Goal: Task Accomplishment & Management: Use online tool/utility

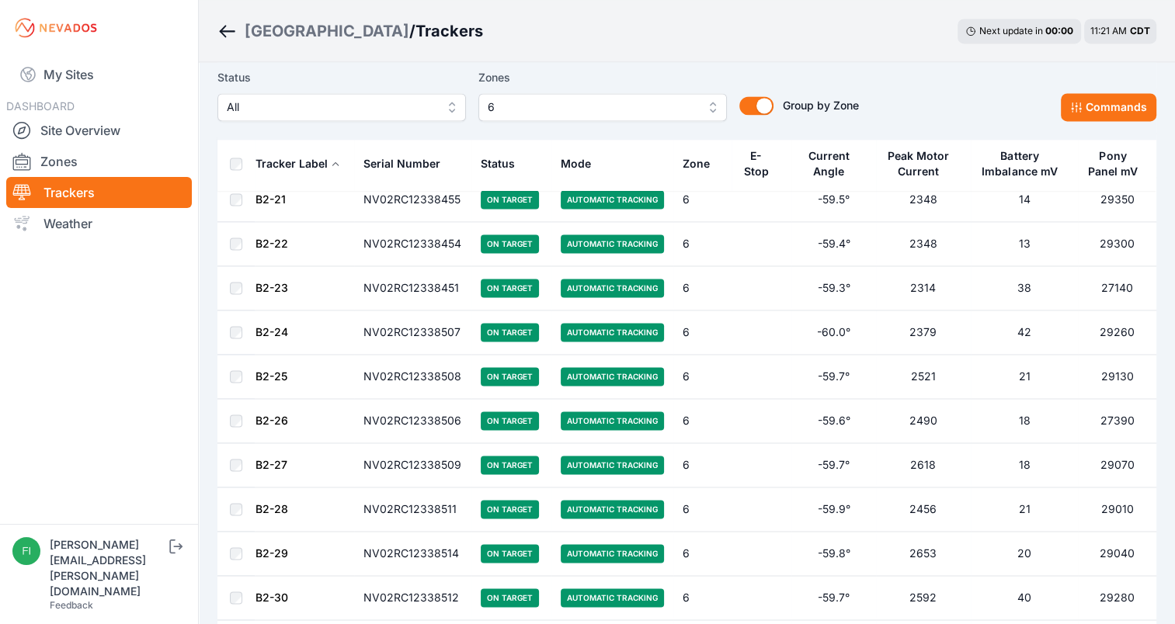
scroll to position [2224, 0]
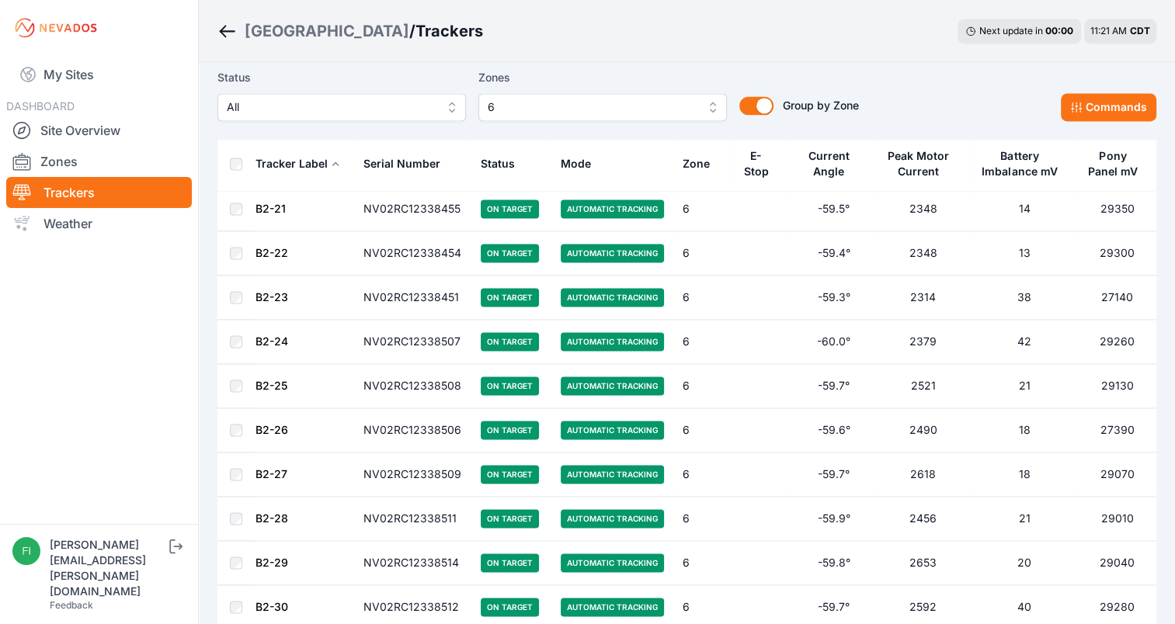
click at [714, 106] on button "6" at bounding box center [602, 107] width 248 height 28
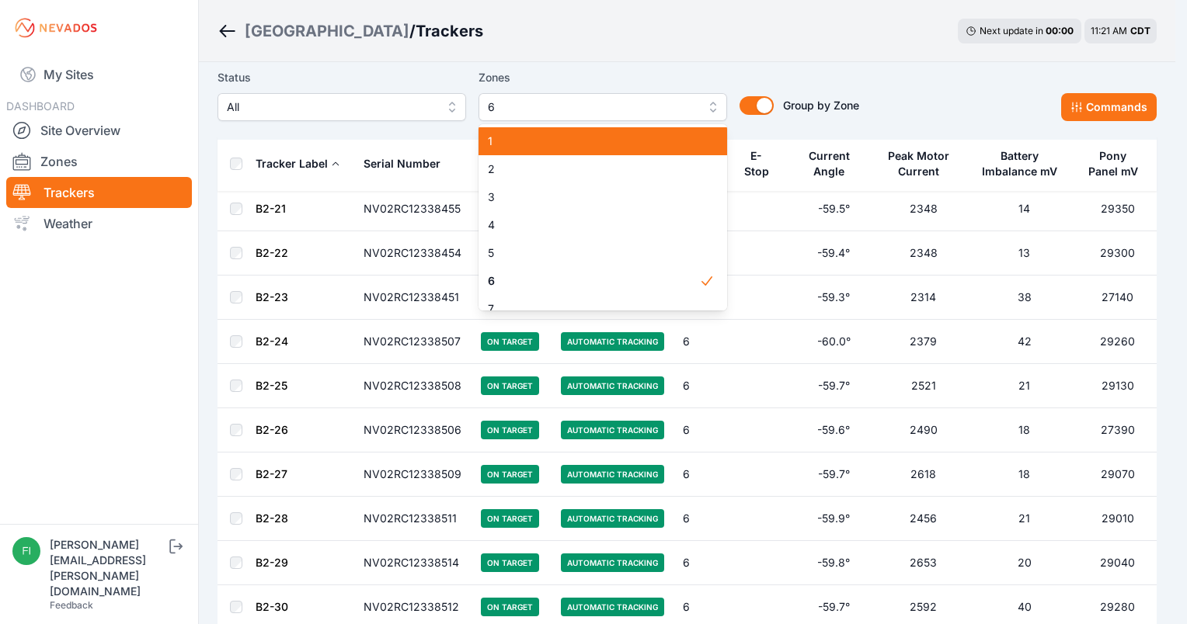
click at [697, 137] on div "1" at bounding box center [602, 141] width 248 height 28
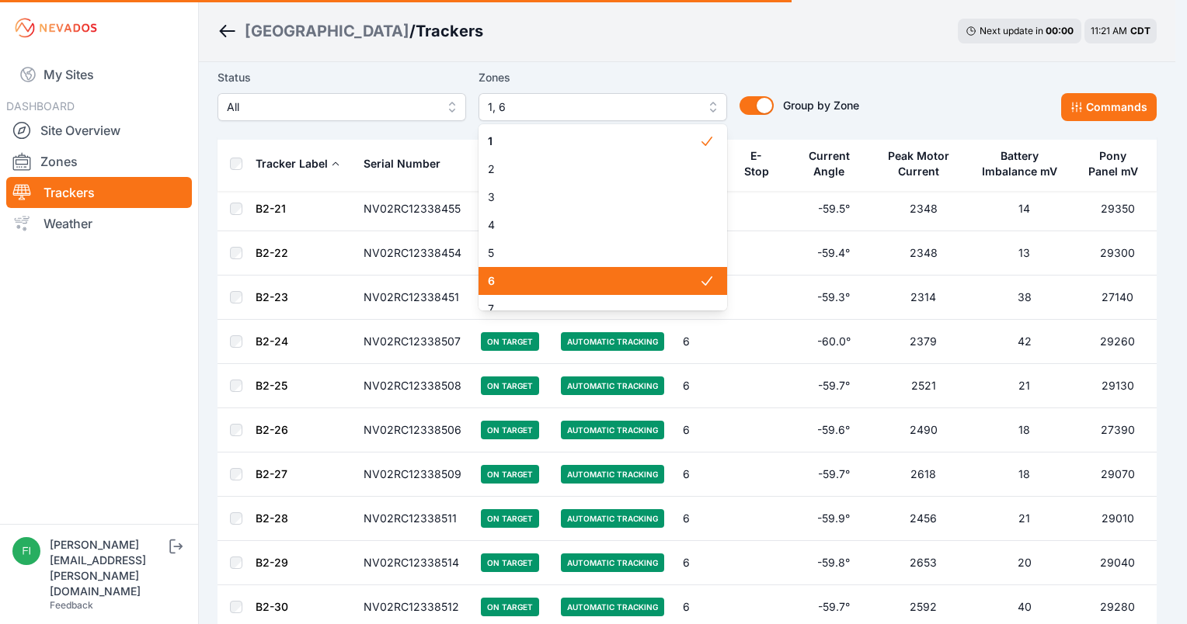
click at [672, 286] on span "6" at bounding box center [593, 281] width 211 height 16
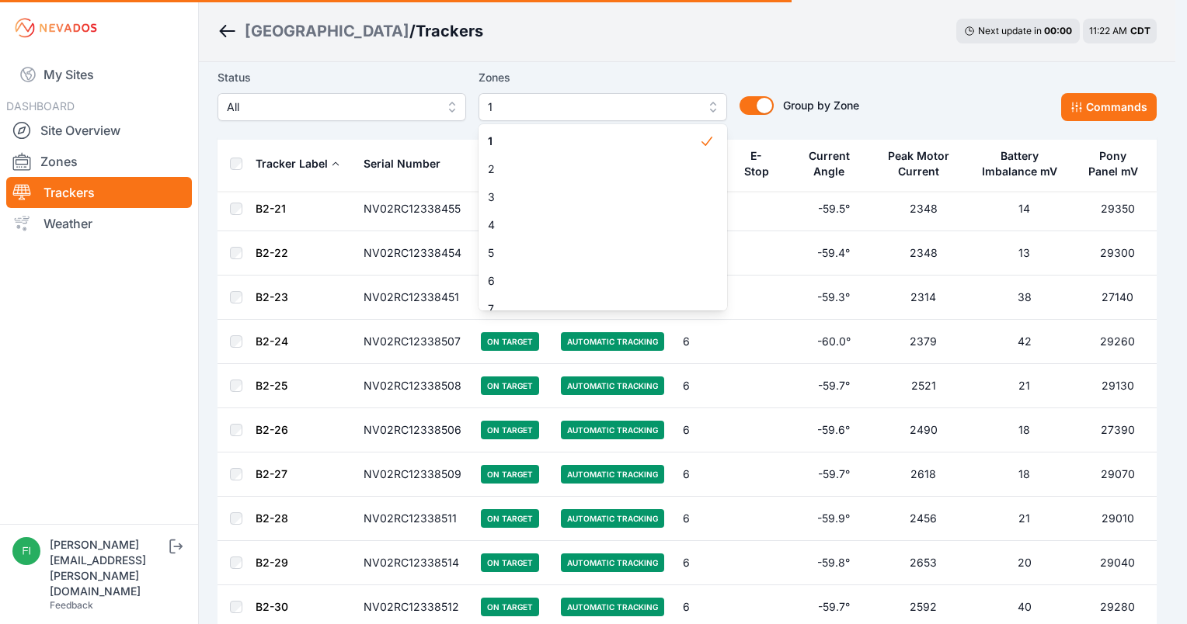
click at [780, 55] on main "Status All Zones 1 1 2 3 4 5 6 7 8 9 10 11 12 13 14 15 Group by Zone Group by Z…" at bounding box center [686, 69] width 939 height 4425
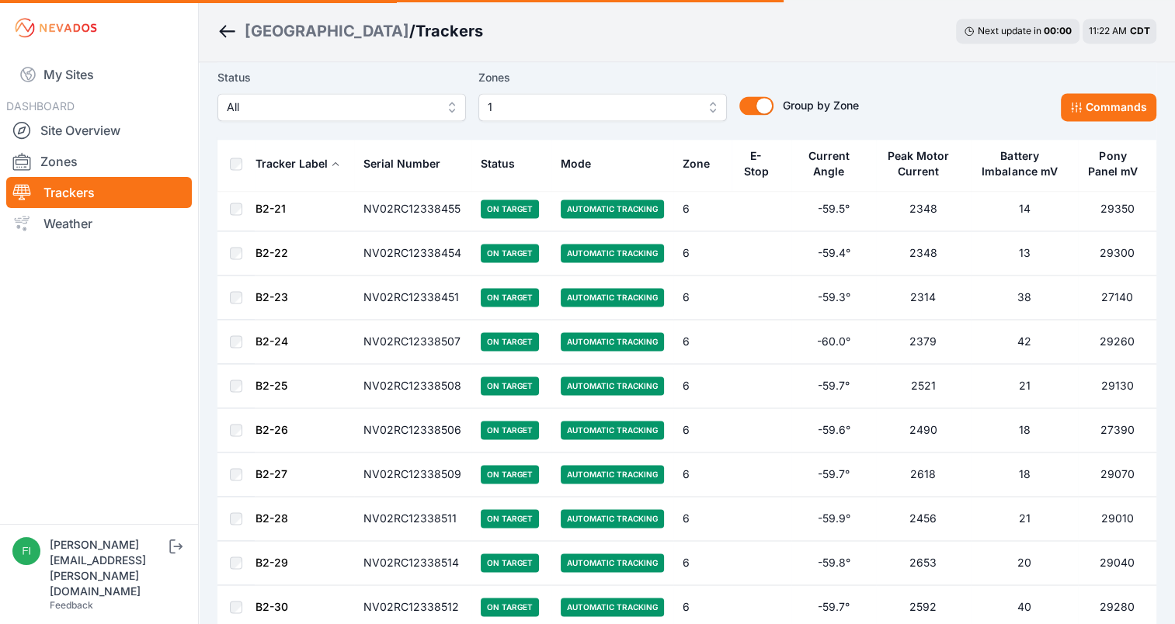
click at [780, 55] on div "Sunlight Road / Trackers Next update in 00 : 00 11:22 AM CDT" at bounding box center [687, 31] width 976 height 62
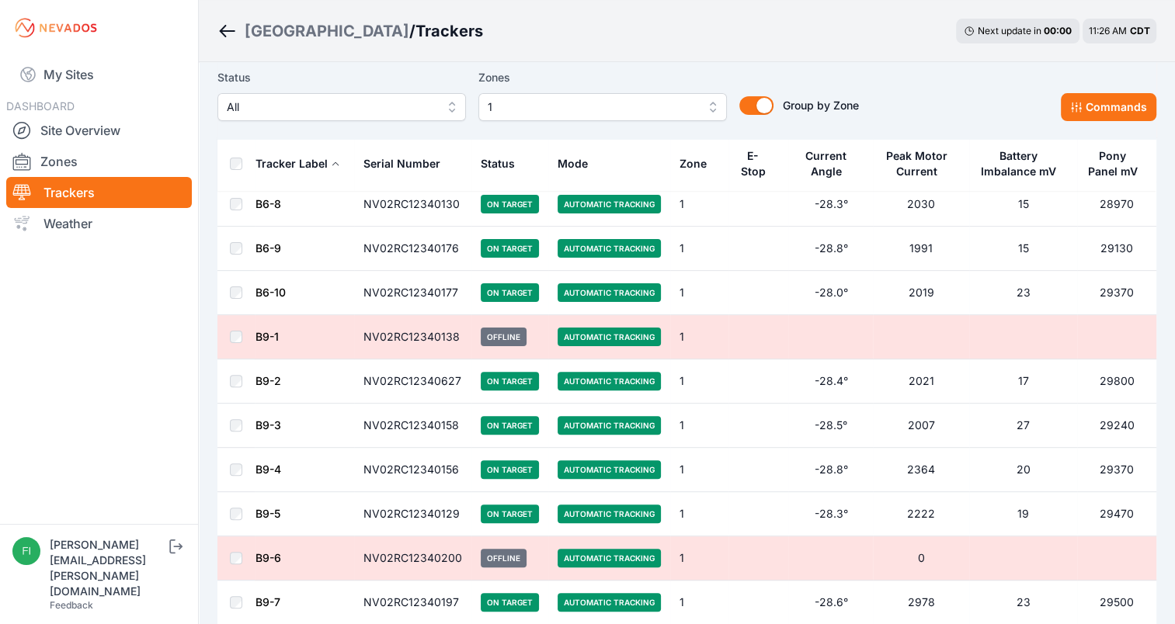
scroll to position [365, 0]
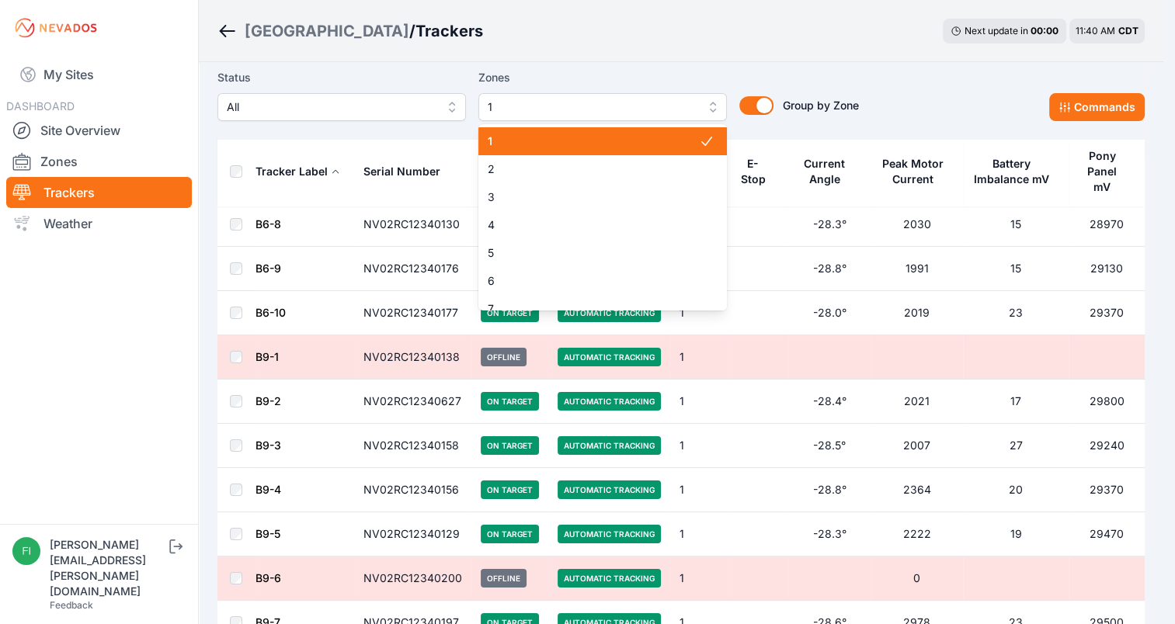
click at [637, 117] on button "1" at bounding box center [602, 107] width 248 height 28
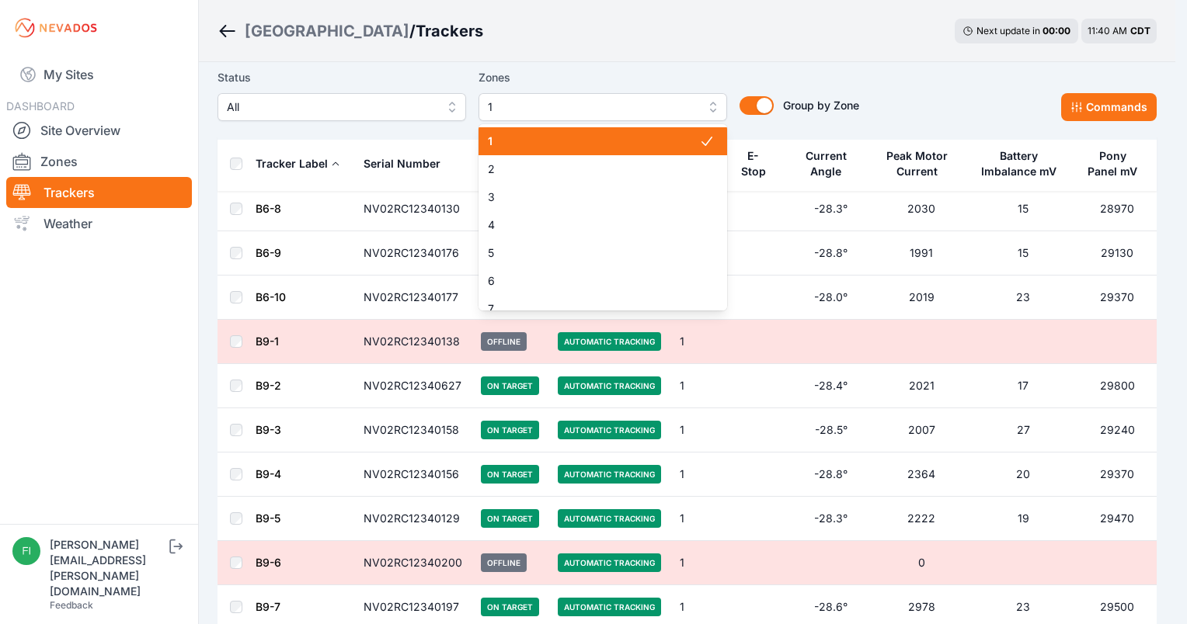
click at [664, 140] on span "1" at bounding box center [593, 142] width 211 height 16
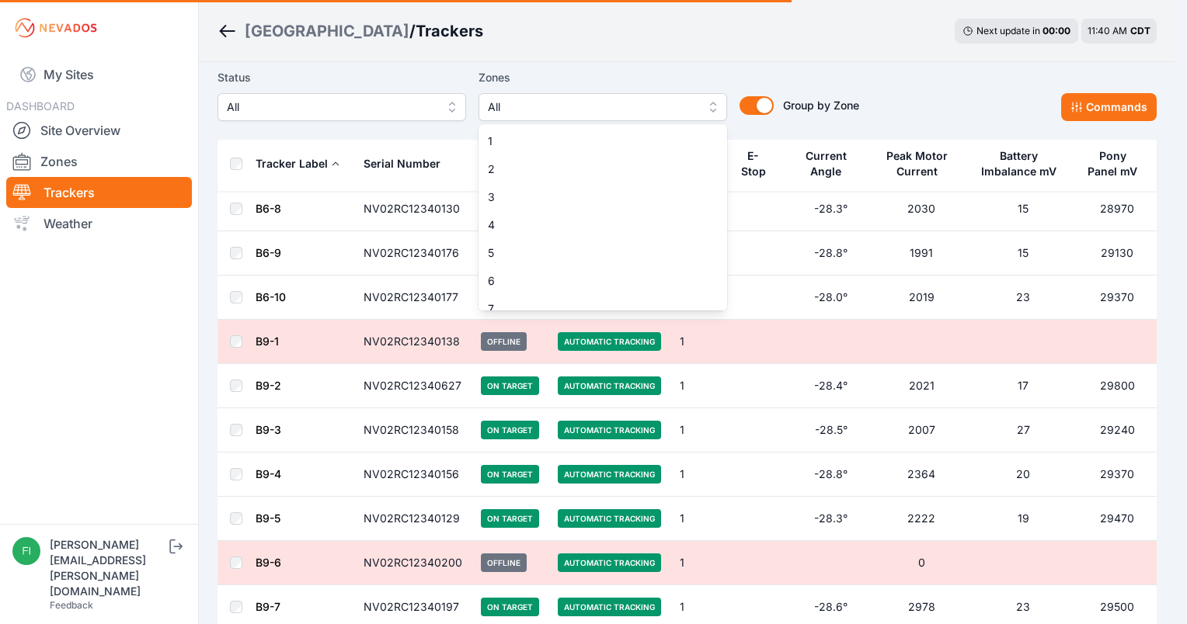
click at [718, 65] on div "Status All Zones All 1 2 3 4 5 6 7 8 9 10 11 12 13 14 15 Group by Zone Group by…" at bounding box center [686, 101] width 939 height 78
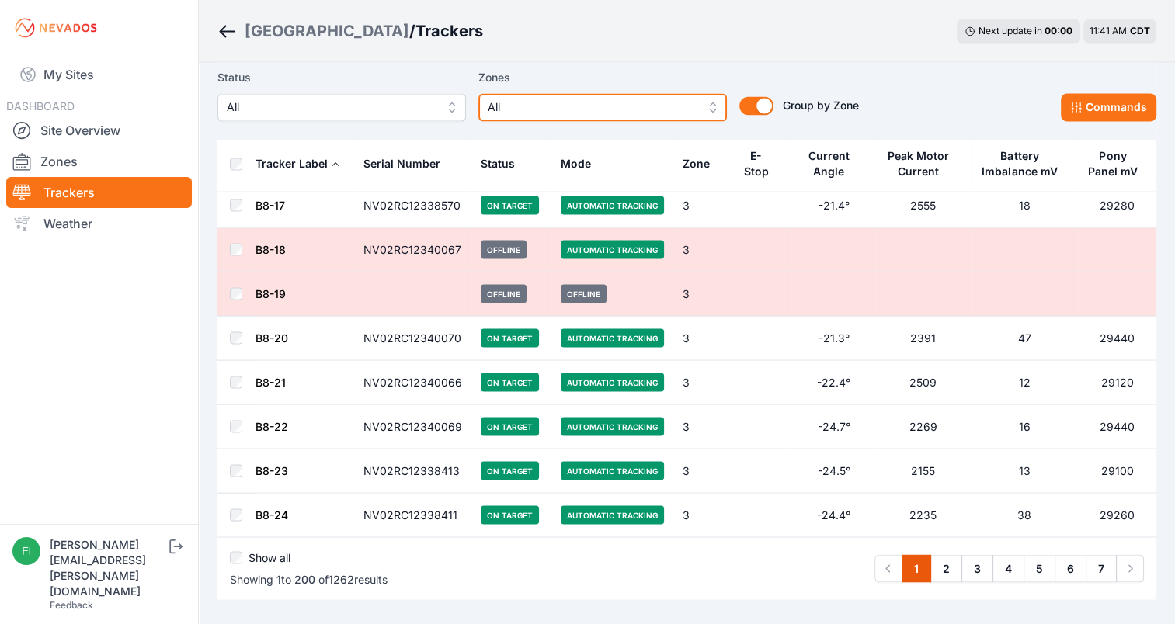
scroll to position [8674, 0]
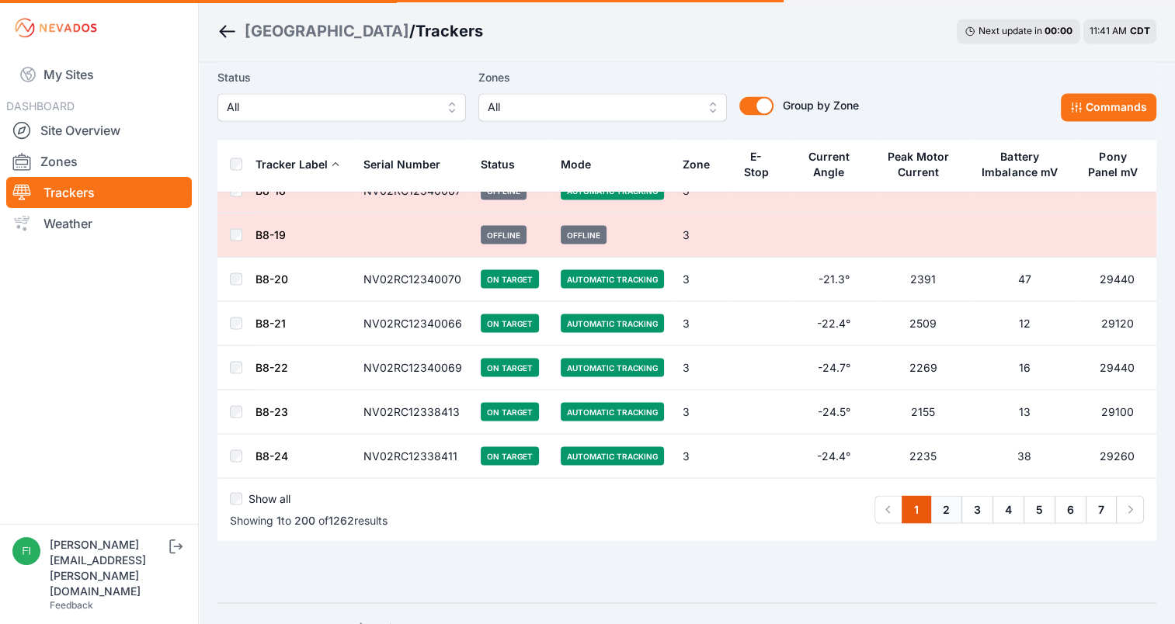
click at [947, 495] on link "2" at bounding box center [946, 509] width 32 height 28
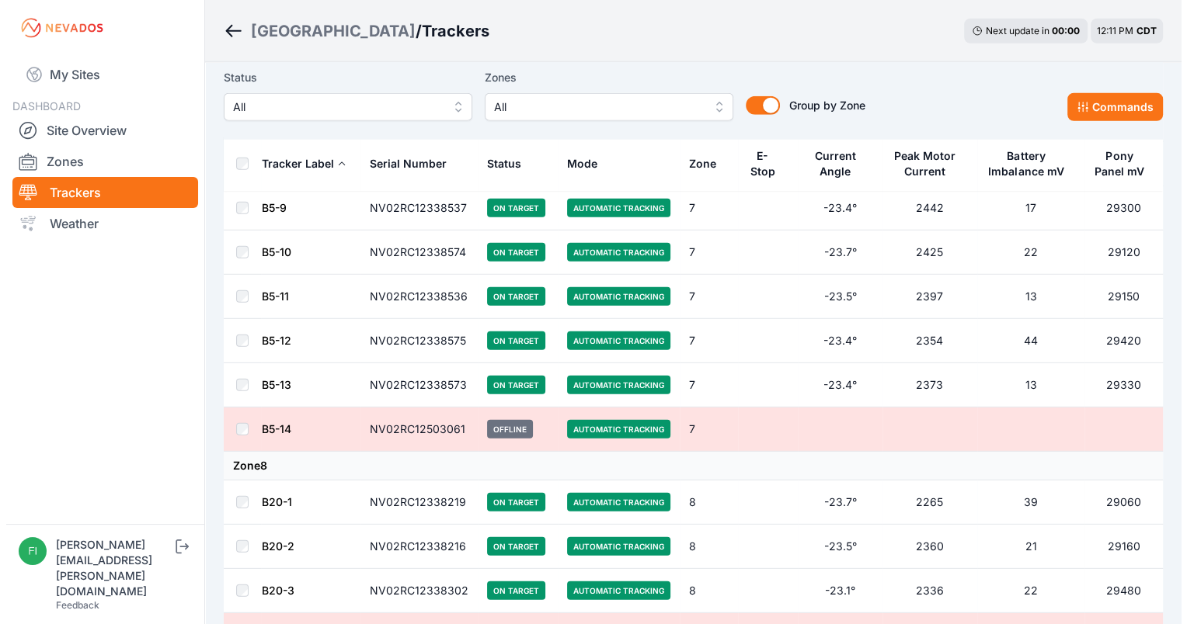
scroll to position [27698, 0]
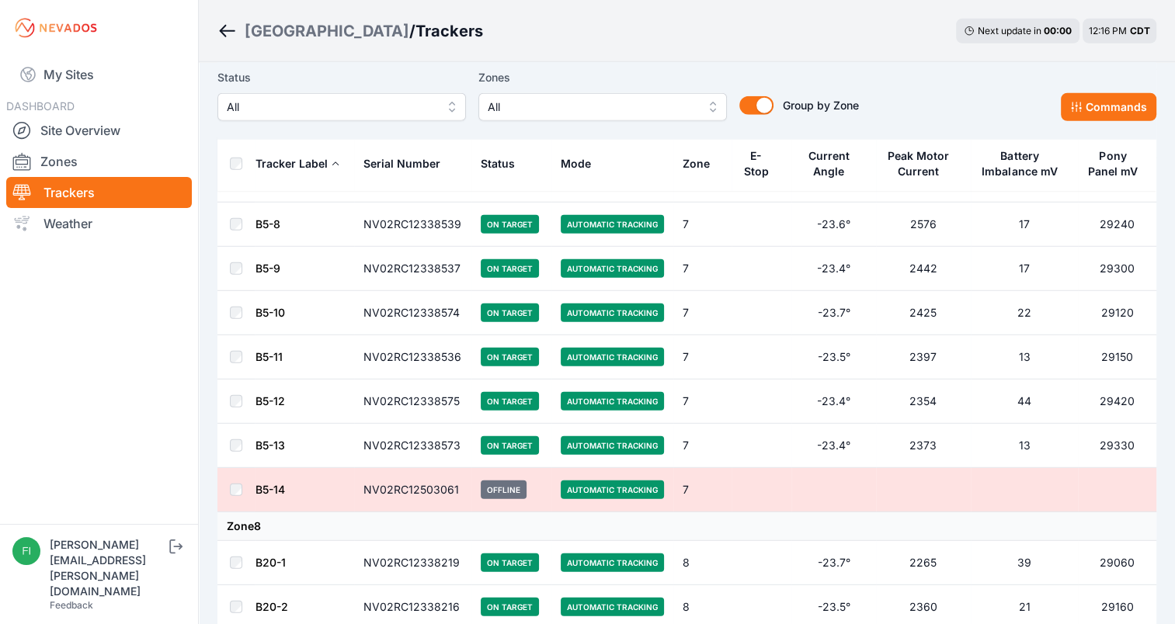
click at [689, 114] on span "All" at bounding box center [592, 107] width 208 height 19
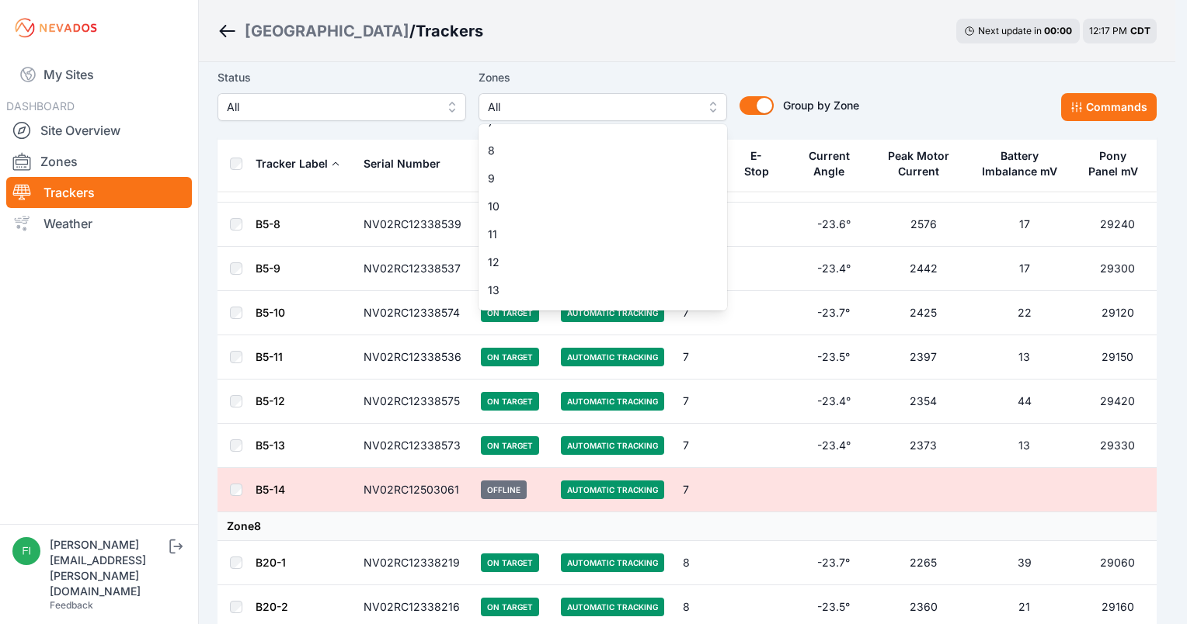
scroll to position [239, 0]
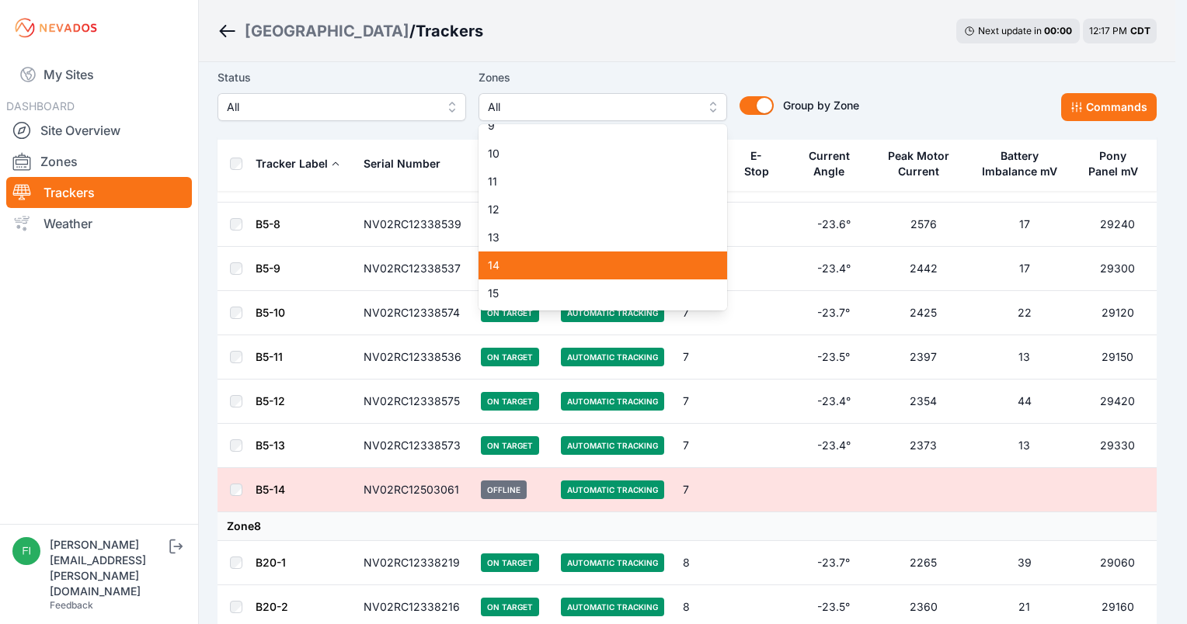
click at [675, 273] on span "14" at bounding box center [593, 266] width 211 height 16
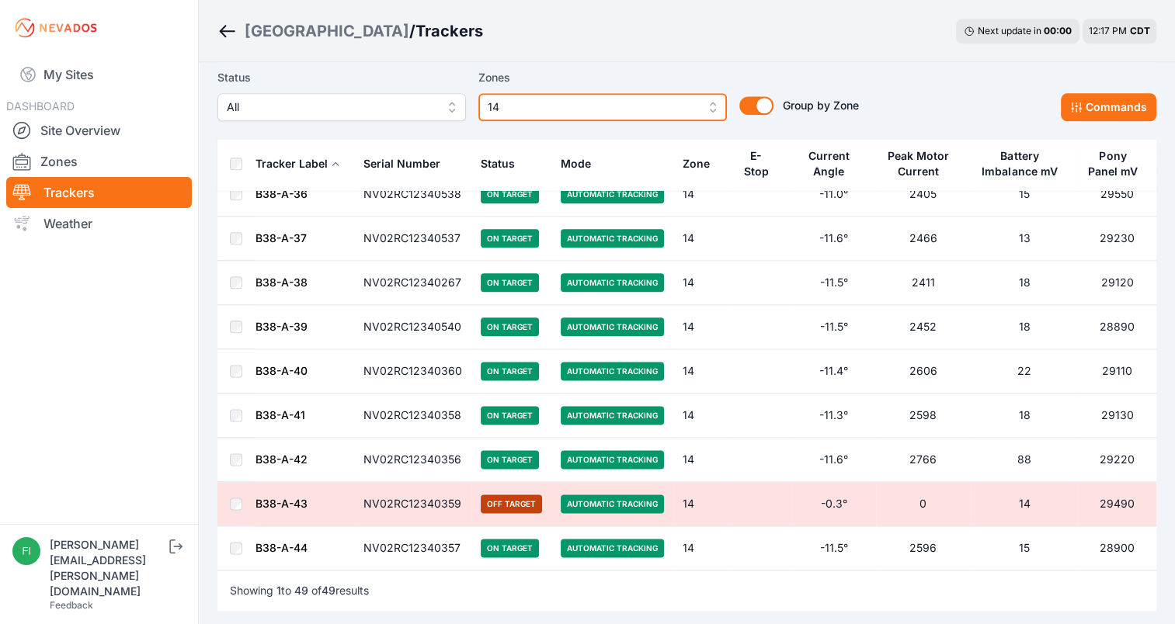
scroll to position [1857, 0]
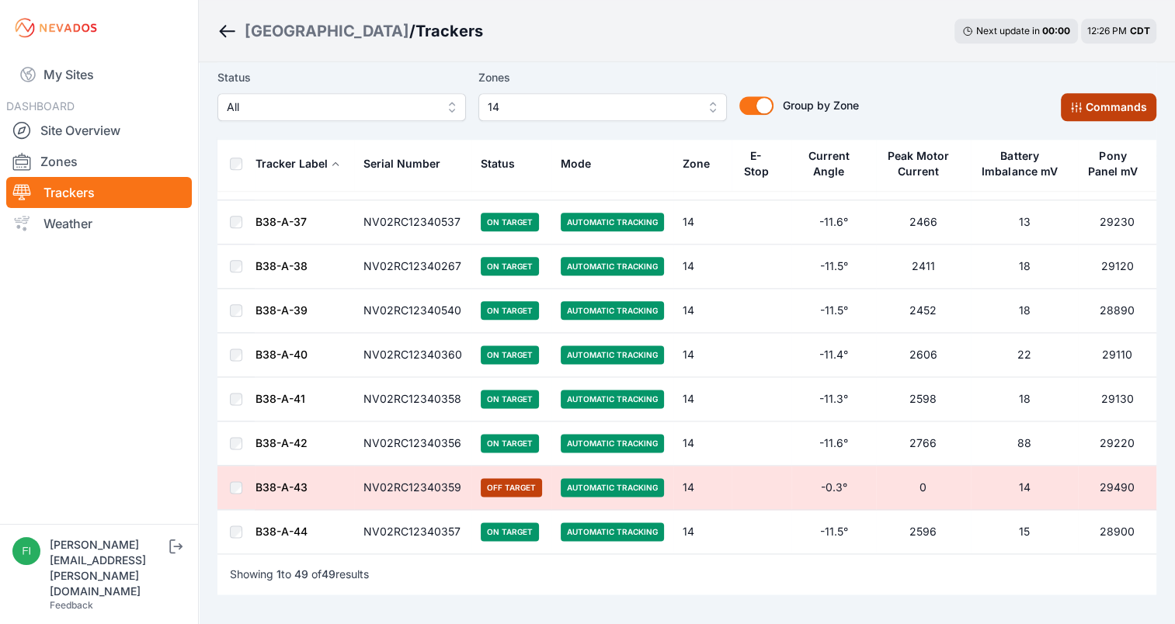
click at [1075, 99] on button "Commands" at bounding box center [1109, 107] width 96 height 28
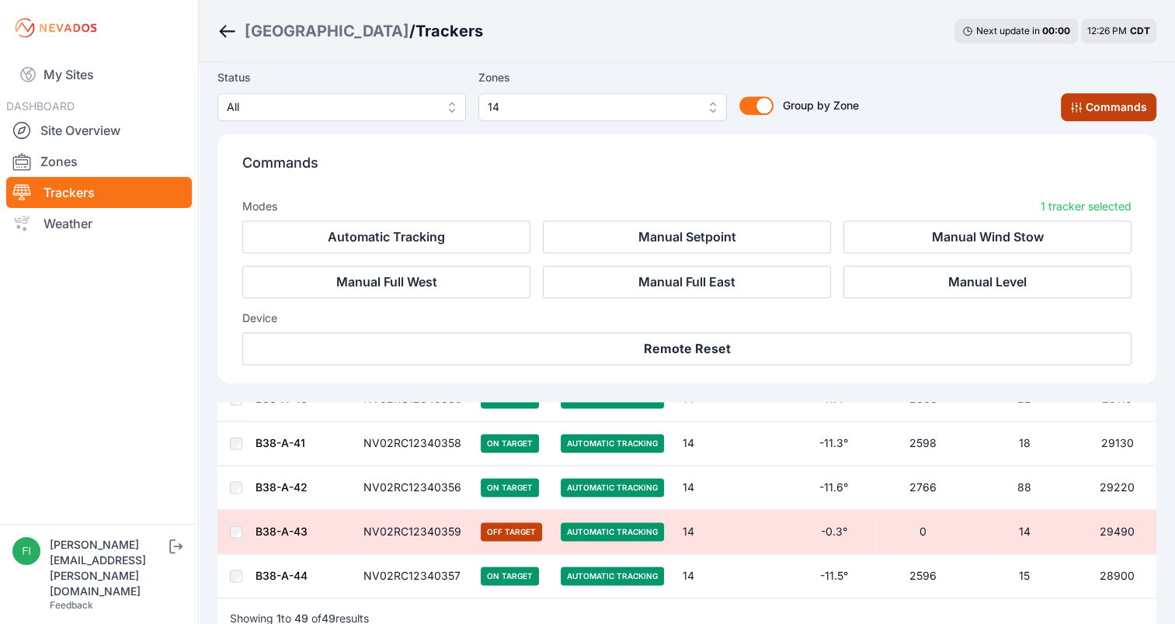
scroll to position [2118, 0]
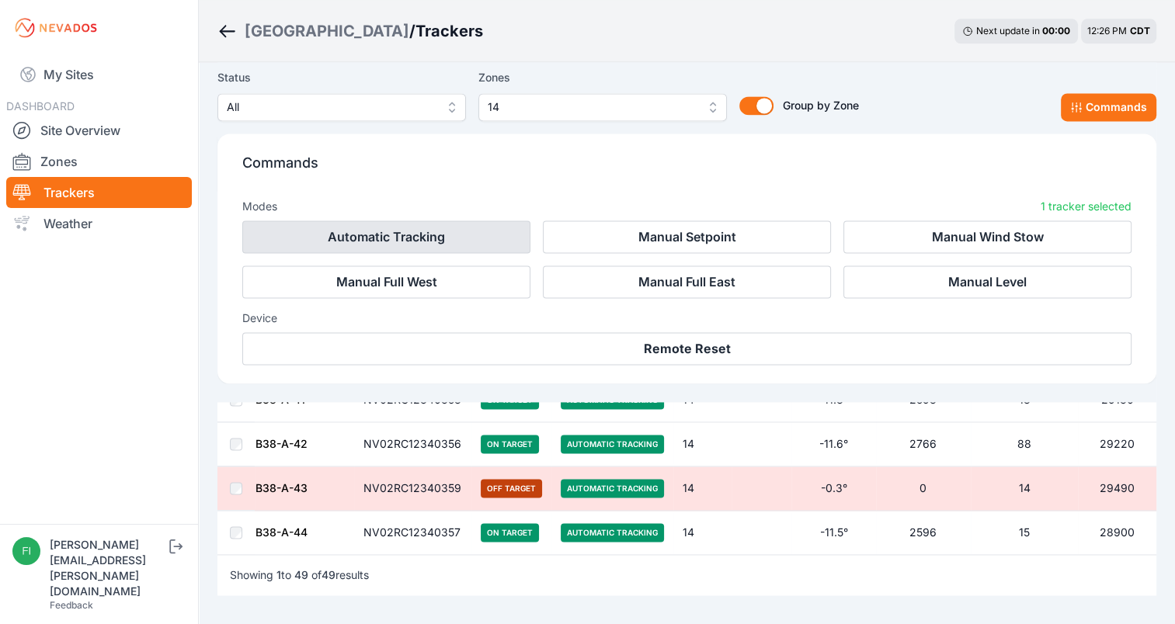
click at [490, 238] on button "Automatic Tracking" at bounding box center [386, 237] width 288 height 33
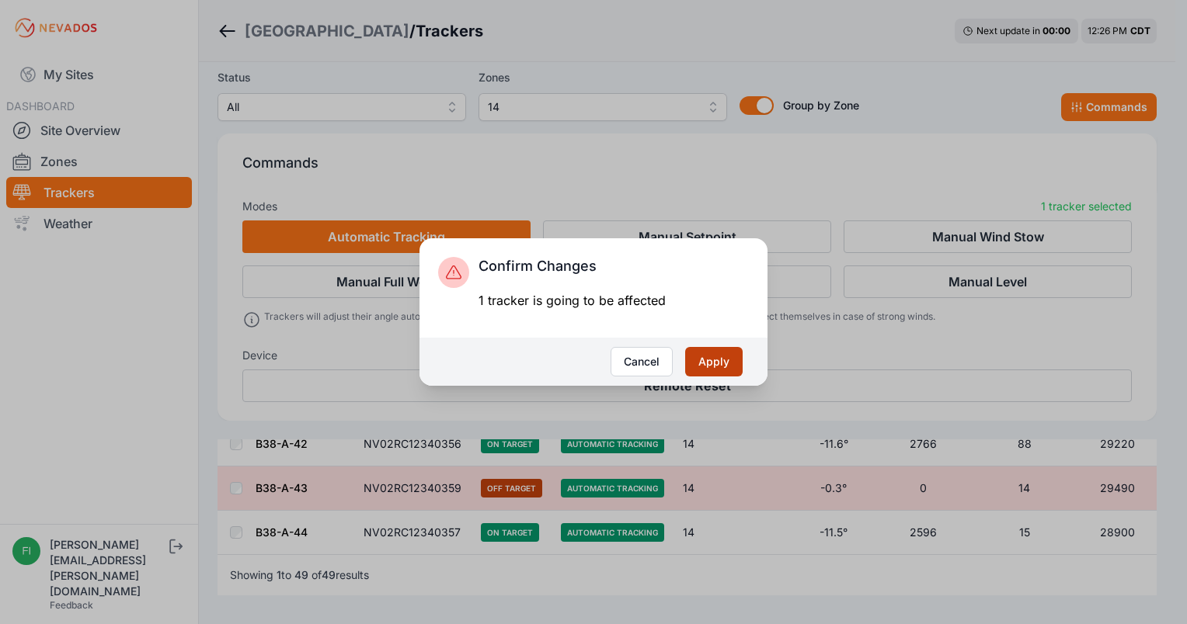
click at [697, 356] on button "Apply" at bounding box center [713, 362] width 57 height 30
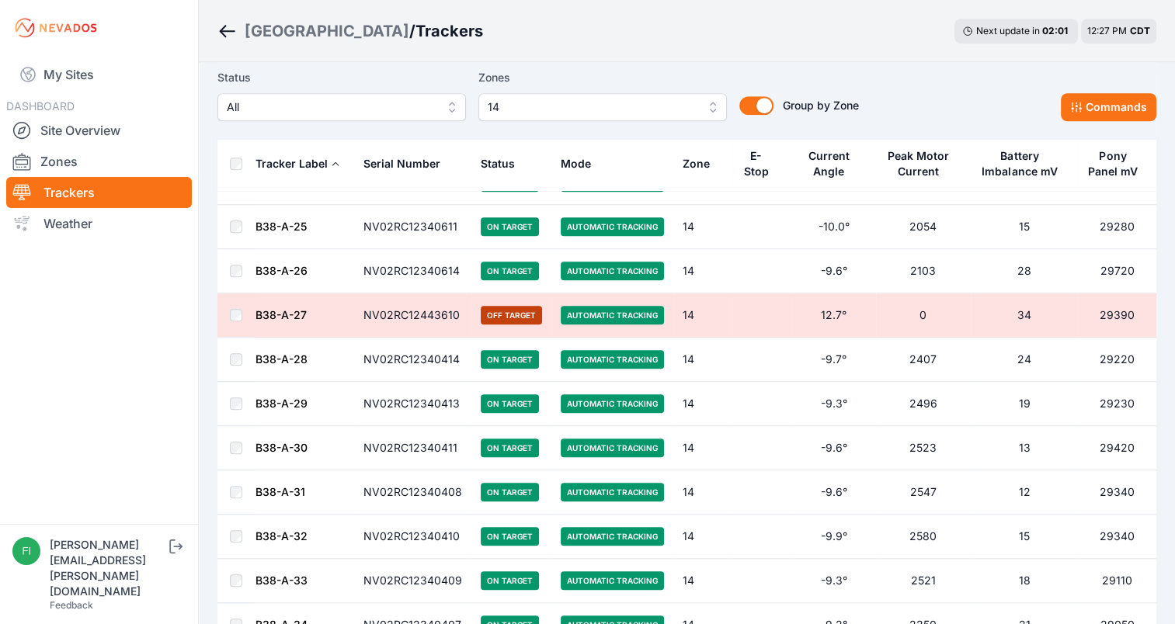
scroll to position [1313, 0]
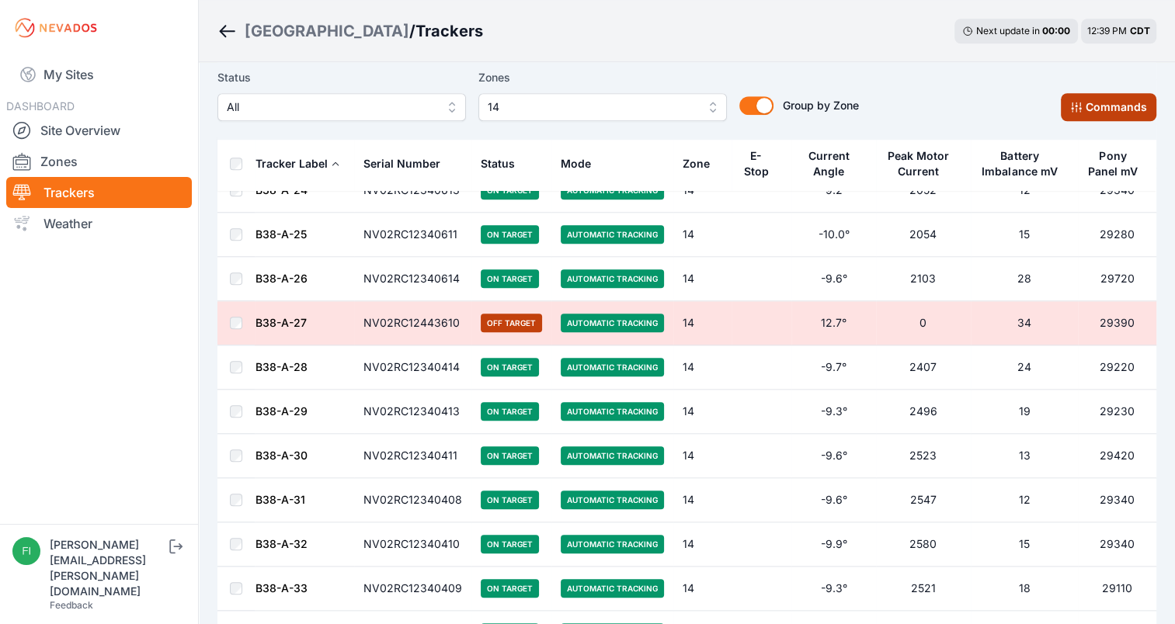
click at [1096, 108] on button "Commands" at bounding box center [1109, 107] width 96 height 28
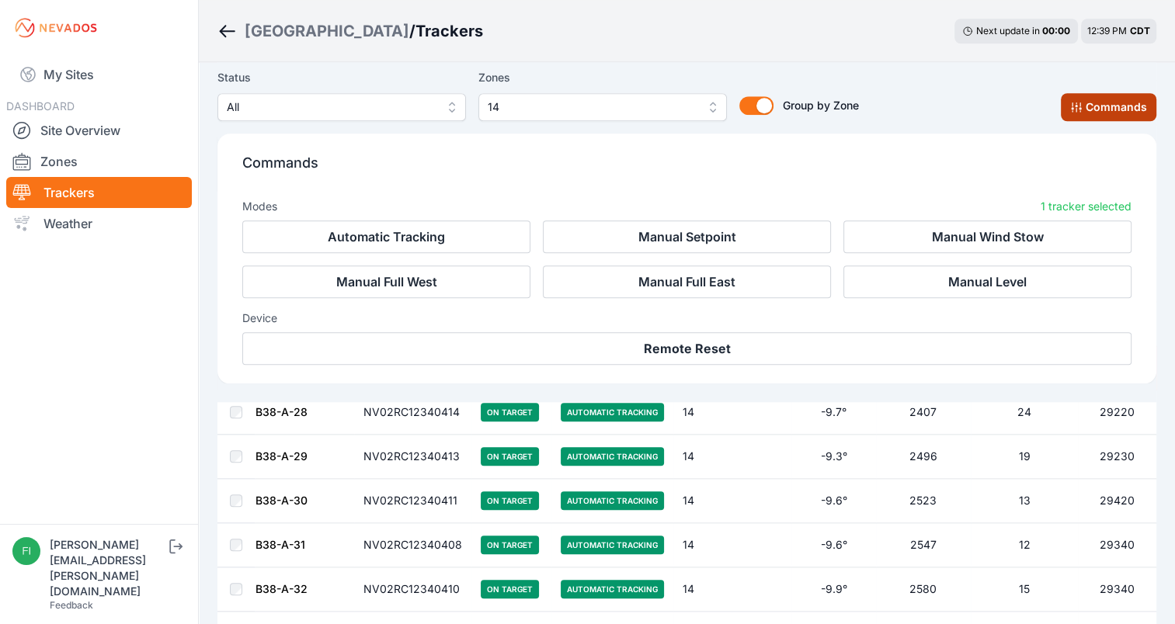
scroll to position [1575, 0]
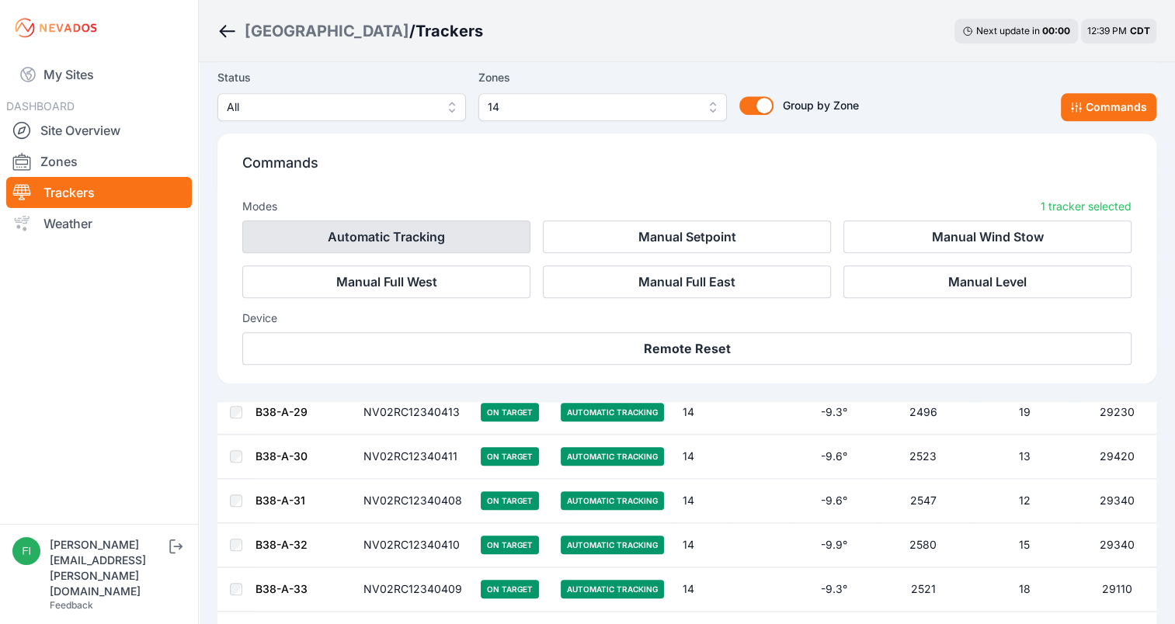
click at [464, 234] on button "Automatic Tracking" at bounding box center [386, 237] width 288 height 33
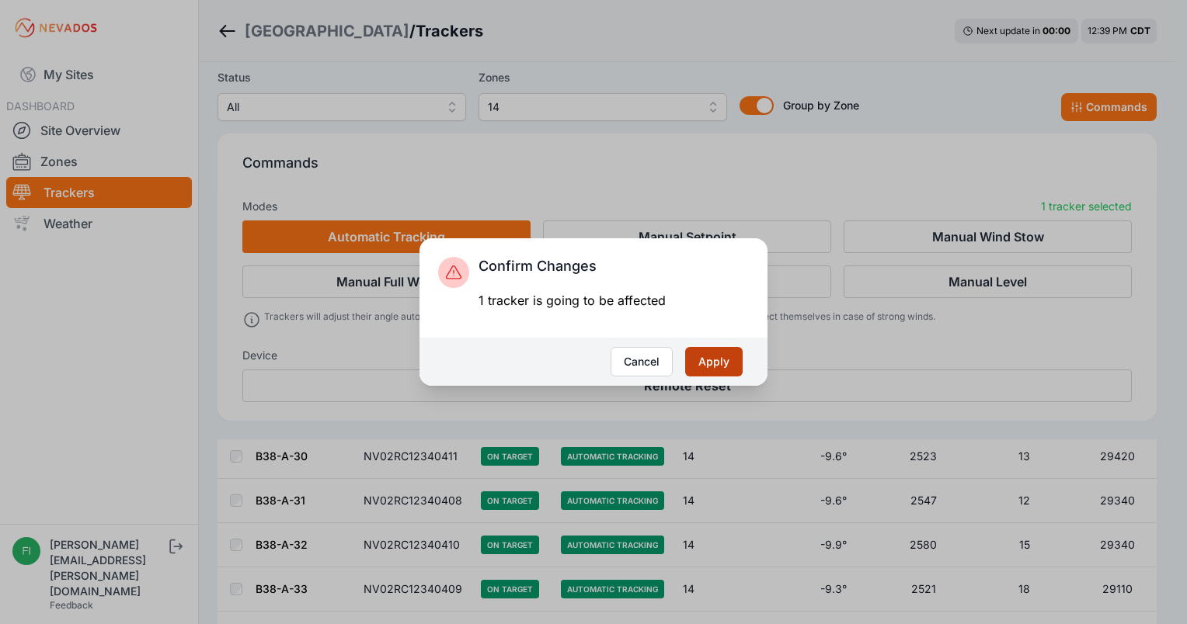
click at [700, 356] on button "Apply" at bounding box center [713, 362] width 57 height 30
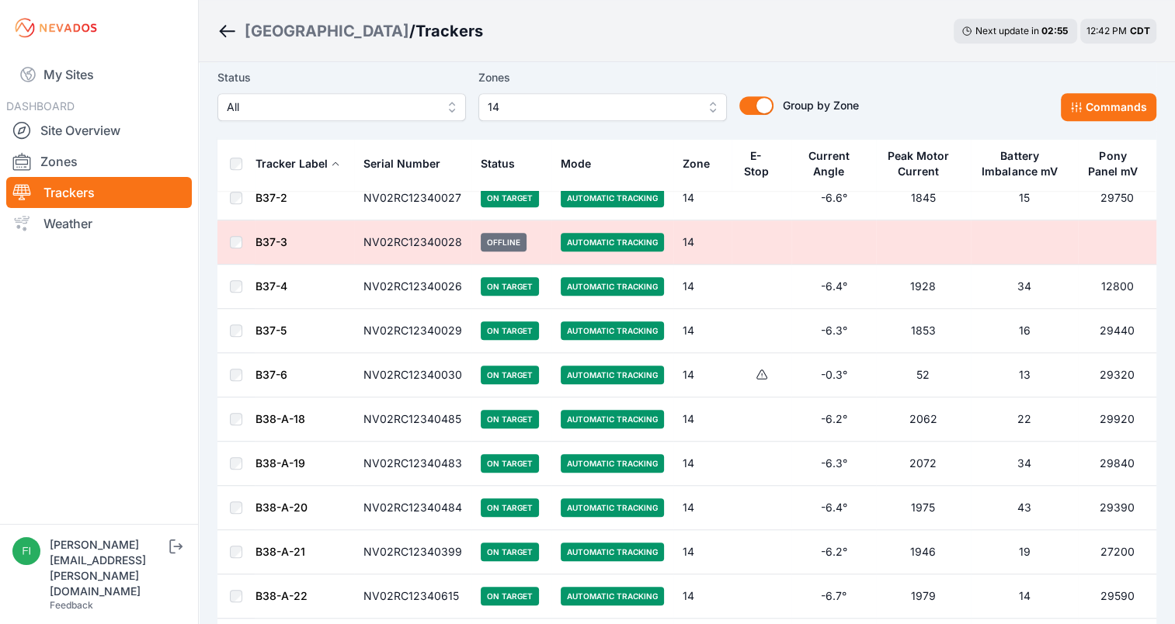
scroll to position [826, 0]
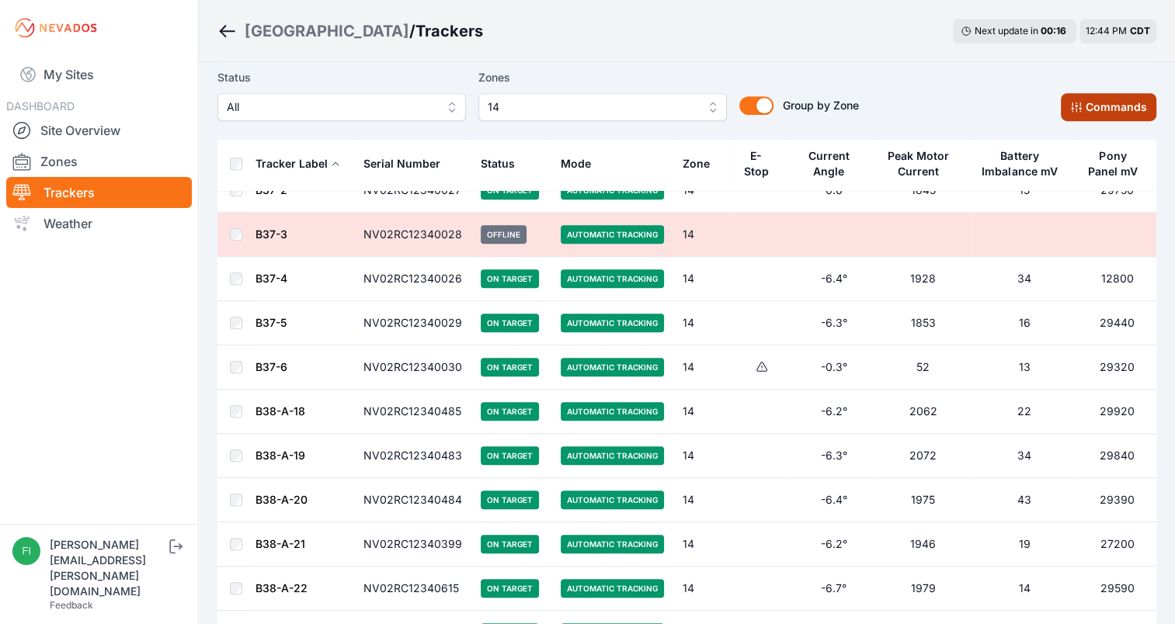
click at [1080, 112] on icon at bounding box center [1076, 107] width 12 height 12
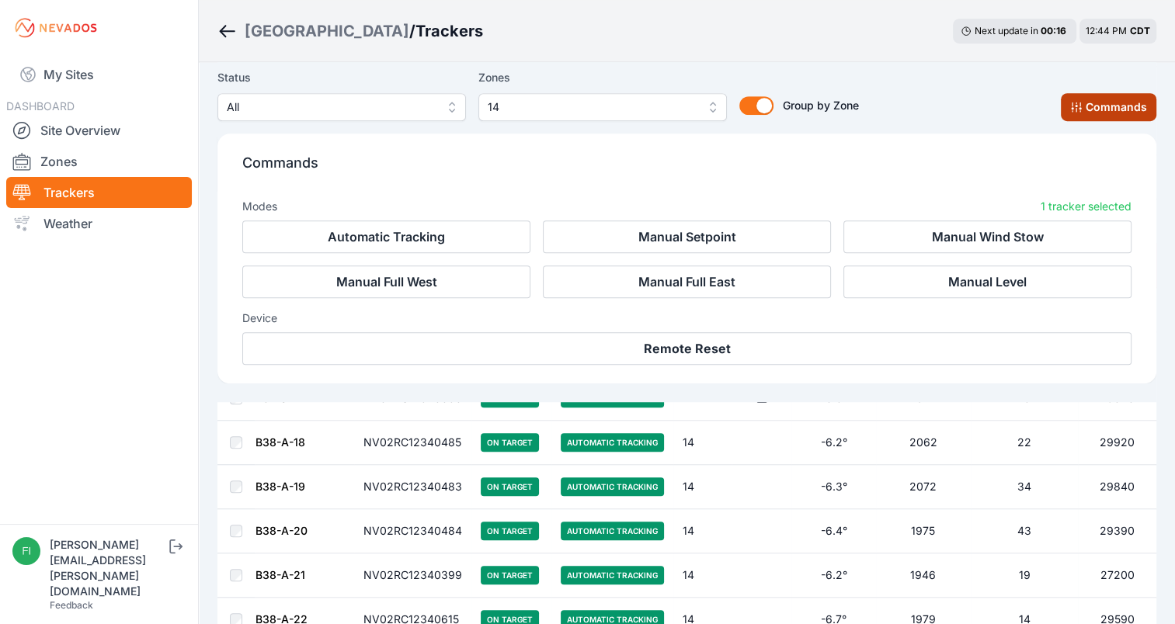
scroll to position [1088, 0]
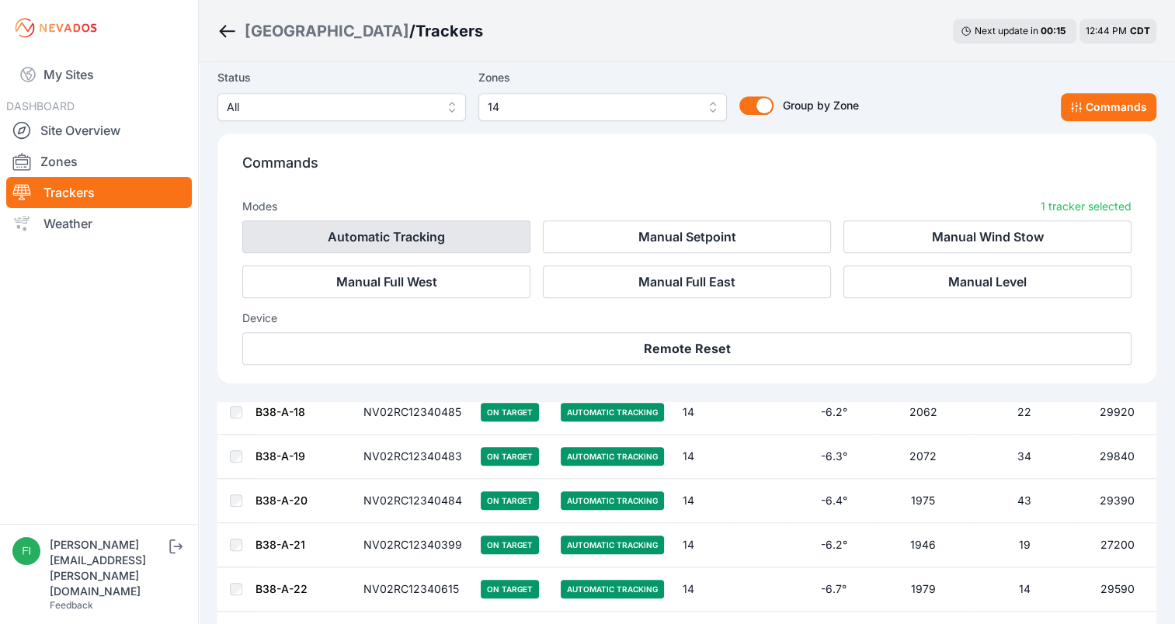
click at [421, 228] on button "Automatic Tracking" at bounding box center [386, 237] width 288 height 33
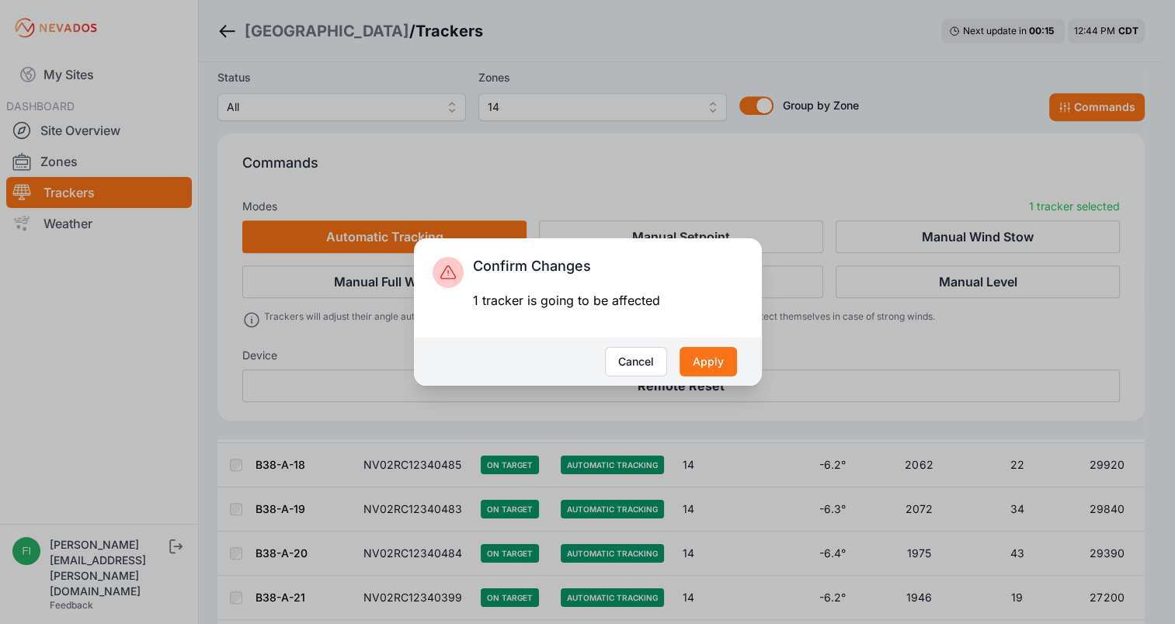
scroll to position [1125, 0]
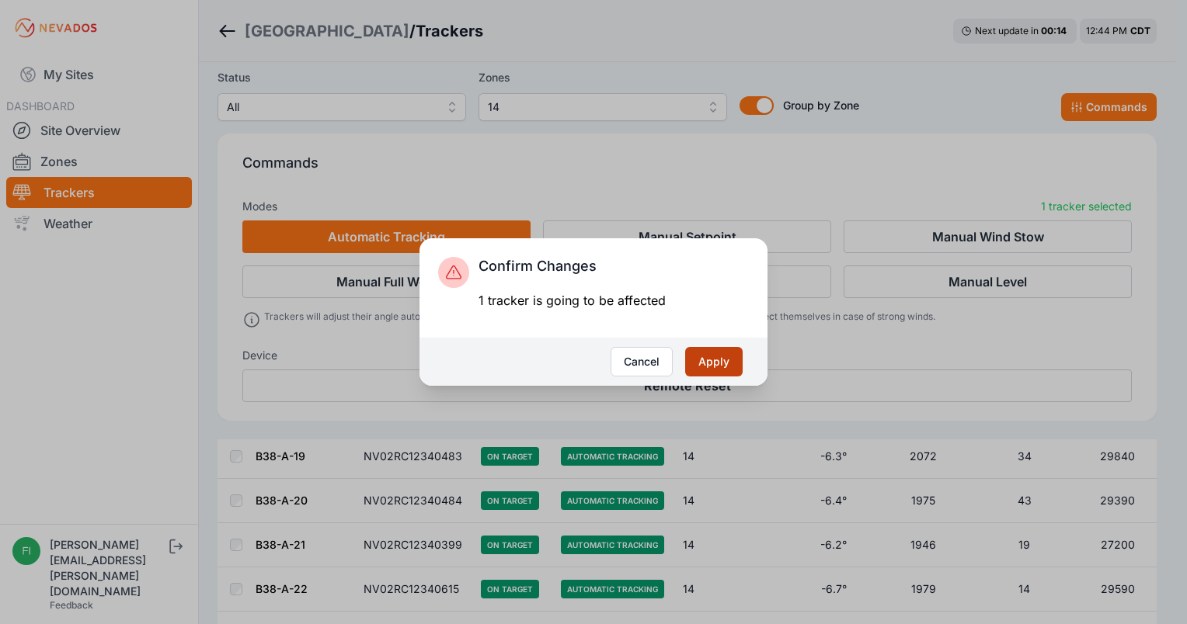
click at [720, 372] on button "Apply" at bounding box center [713, 362] width 57 height 30
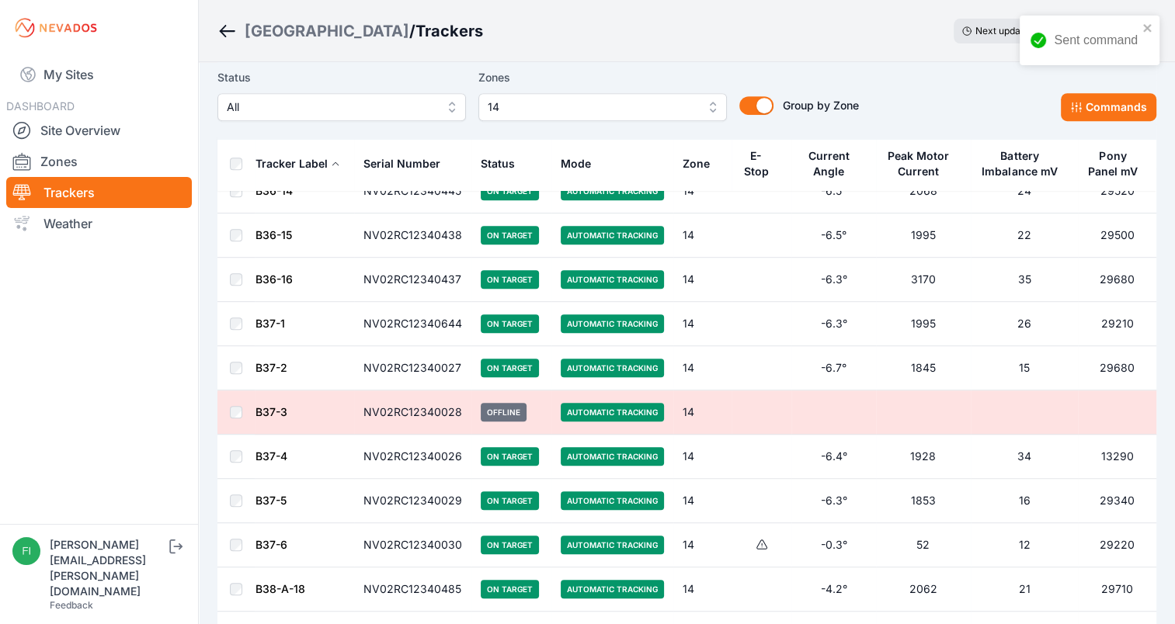
scroll to position [694, 0]
